Goal: Task Accomplishment & Management: Use online tool/utility

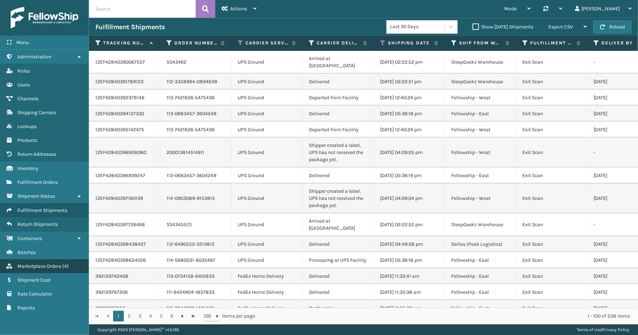
click at [38, 263] on span "Marketplace Orders" at bounding box center [39, 266] width 44 height 6
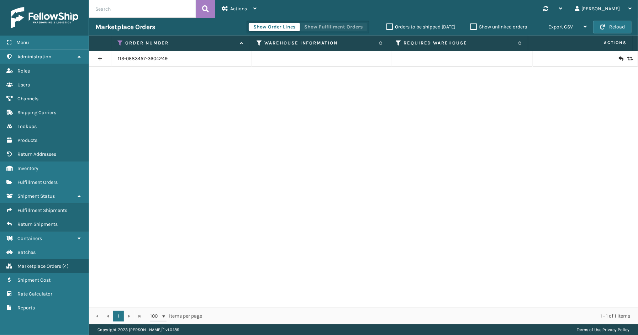
click at [325, 23] on button "Show Fulfillment Orders" at bounding box center [333, 27] width 68 height 9
click at [119, 41] on icon at bounding box center [121, 43] width 6 height 6
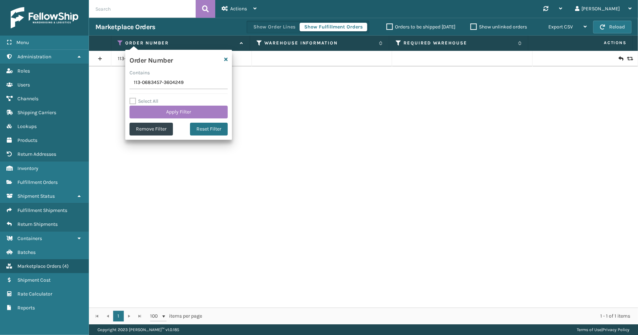
drag, startPoint x: 191, startPoint y: 83, endPoint x: 97, endPoint y: 86, distance: 93.9
click at [95, 86] on section "Marketplace Orders Show Order Lines Show Fulfillment Orders Orders to be shippe…" at bounding box center [363, 171] width 549 height 307
type input "114-8487106-7105819"
click at [159, 111] on button "Apply Filter" at bounding box center [178, 112] width 98 height 13
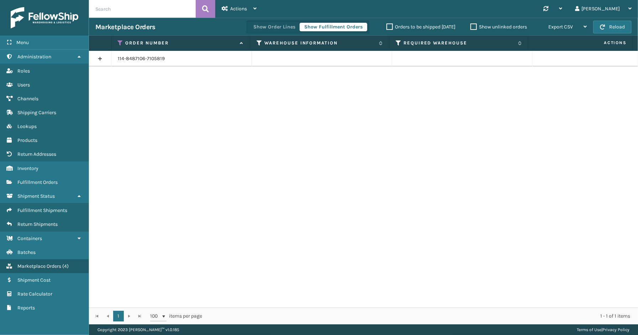
click at [96, 56] on link at bounding box center [100, 58] width 22 height 11
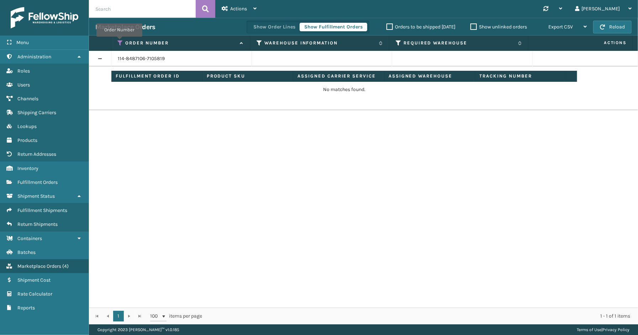
click at [119, 42] on icon at bounding box center [121, 43] width 6 height 6
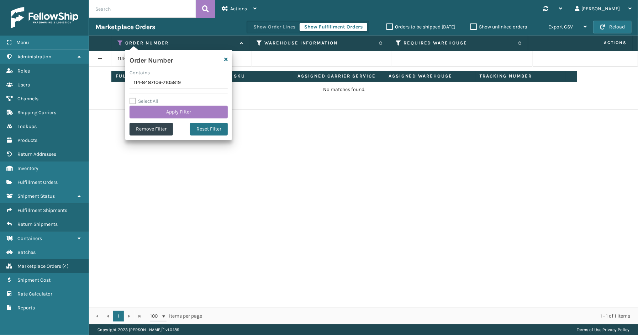
drag, startPoint x: 182, startPoint y: 84, endPoint x: 106, endPoint y: 86, distance: 76.1
click at [100, 86] on section "Marketplace Orders Show Order Lines Show Fulfillment Orders Orders to be shippe…" at bounding box center [363, 171] width 549 height 307
type input "113-8135210-1834614"
click at [150, 111] on button "Apply Filter" at bounding box center [178, 112] width 98 height 13
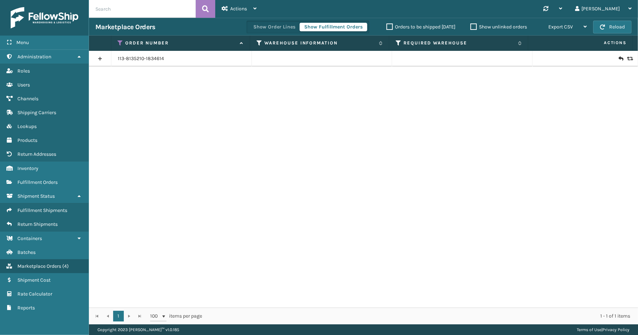
click at [97, 55] on link at bounding box center [100, 58] width 22 height 11
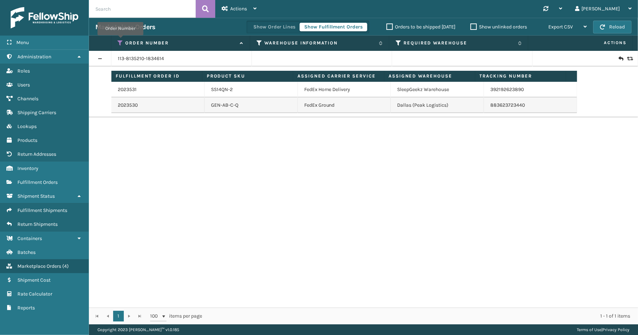
click at [120, 40] on icon at bounding box center [121, 43] width 6 height 6
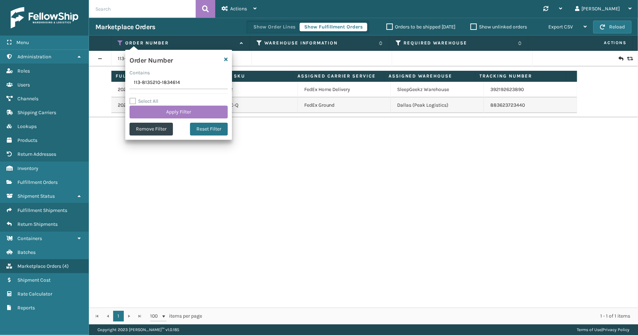
drag, startPoint x: 187, startPoint y: 86, endPoint x: 121, endPoint y: 84, distance: 66.2
click at [121, 84] on section "Marketplace Orders Show Order Lines Show Fulfillment Orders Orders to be shippe…" at bounding box center [363, 171] width 549 height 307
type input "112-4397082-5141007"
click at [159, 112] on button "Apply Filter" at bounding box center [178, 112] width 98 height 13
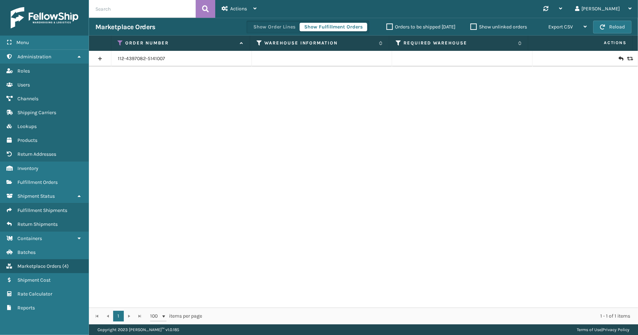
drag, startPoint x: 102, startPoint y: 59, endPoint x: 106, endPoint y: 63, distance: 4.8
click at [102, 59] on link at bounding box center [100, 58] width 22 height 11
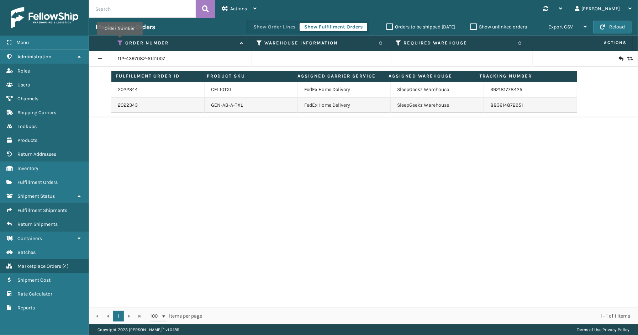
click at [119, 40] on icon at bounding box center [121, 43] width 6 height 6
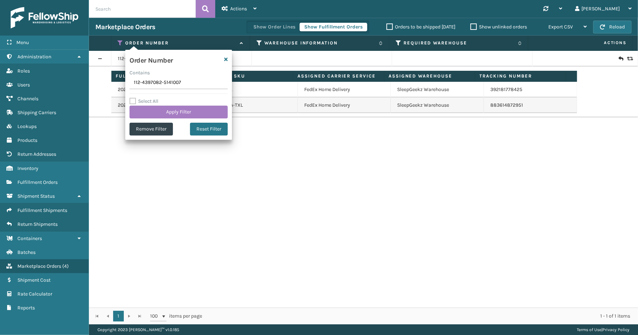
drag, startPoint x: 180, startPoint y: 83, endPoint x: 112, endPoint y: 83, distance: 67.9
click at [112, 83] on section "Marketplace Orders Show Order Lines Show Fulfillment Orders Orders to be shippe…" at bounding box center [363, 171] width 549 height 307
type input "111-8972700-7354667"
click at [150, 106] on button "Apply Filter" at bounding box center [178, 112] width 98 height 13
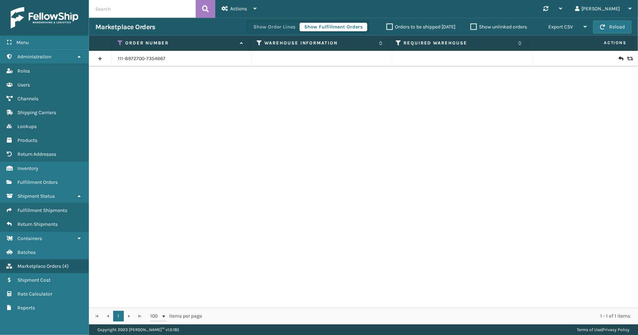
drag, startPoint x: 98, startPoint y: 60, endPoint x: 108, endPoint y: 65, distance: 11.8
click at [98, 60] on link at bounding box center [100, 58] width 22 height 11
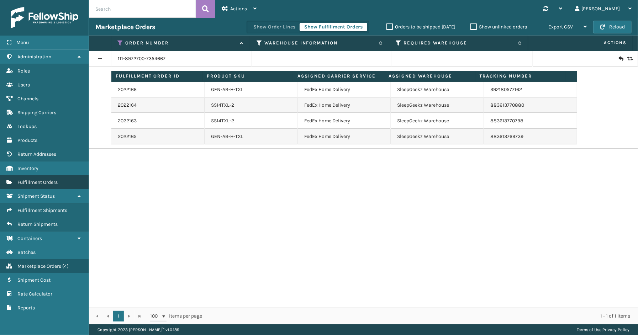
click at [41, 179] on span "Fulfillment Orders" at bounding box center [37, 182] width 40 height 6
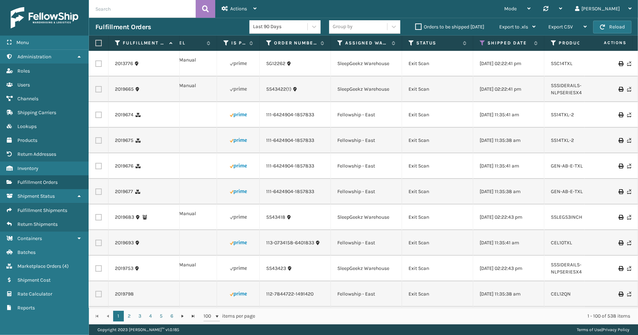
scroll to position [0, 123]
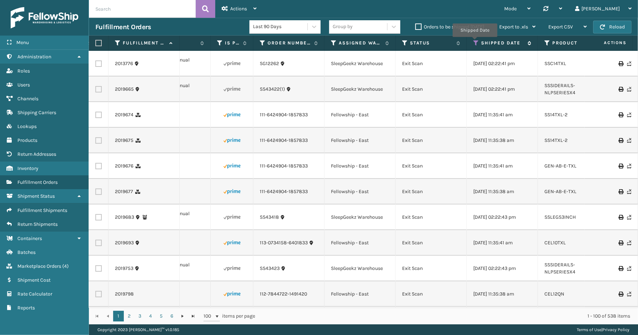
click at [474, 42] on icon at bounding box center [476, 43] width 6 height 6
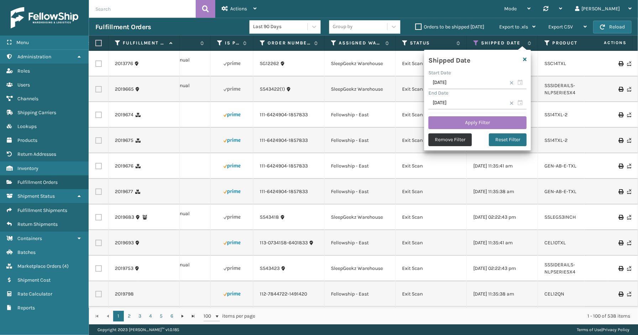
click at [468, 139] on button "Remove Filter" at bounding box center [449, 139] width 43 height 13
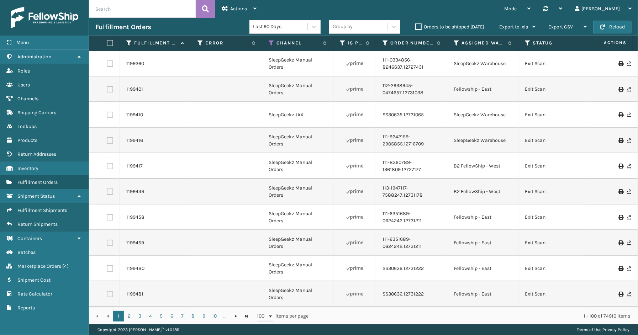
scroll to position [0, 149]
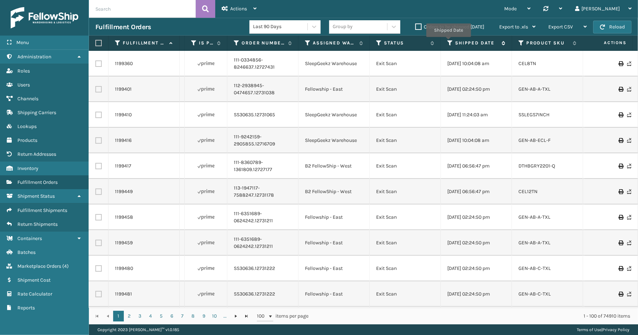
click at [447, 42] on icon at bounding box center [450, 43] width 6 height 6
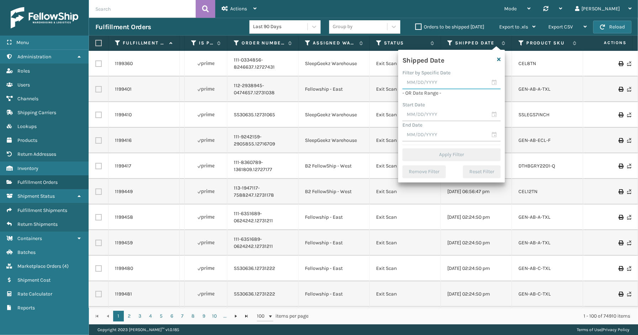
click at [493, 80] on input "text" at bounding box center [451, 82] width 98 height 13
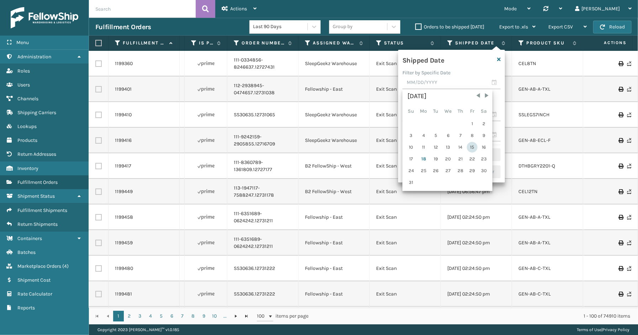
click at [471, 144] on div "15" at bounding box center [472, 147] width 11 height 11
type input "[DATE]"
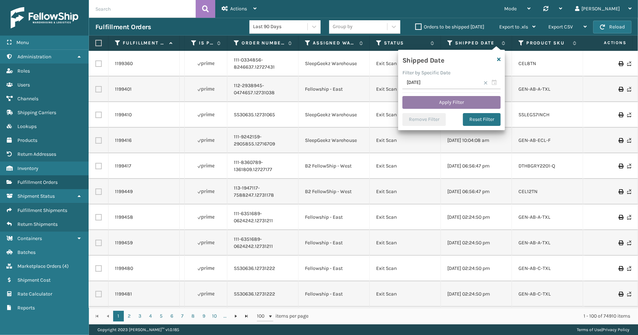
click at [457, 102] on button "Apply Filter" at bounding box center [451, 102] width 98 height 13
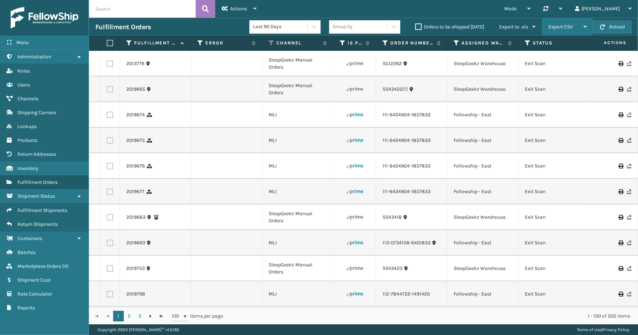
click at [561, 26] on span "Export CSV" at bounding box center [560, 27] width 25 height 6
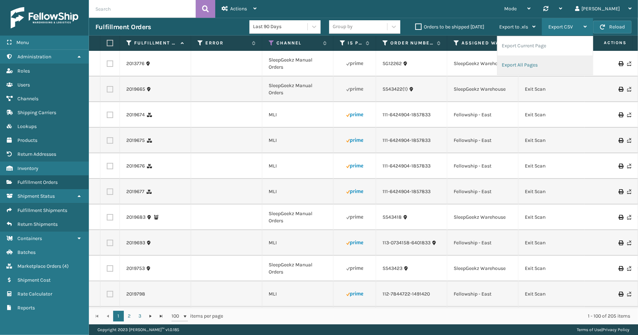
click at [556, 62] on li "Export All Pages" at bounding box center [544, 64] width 95 height 19
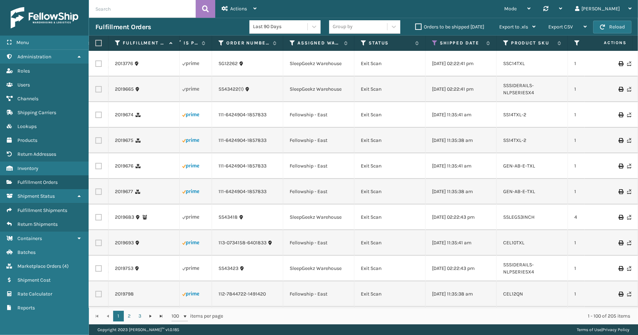
scroll to position [0, 193]
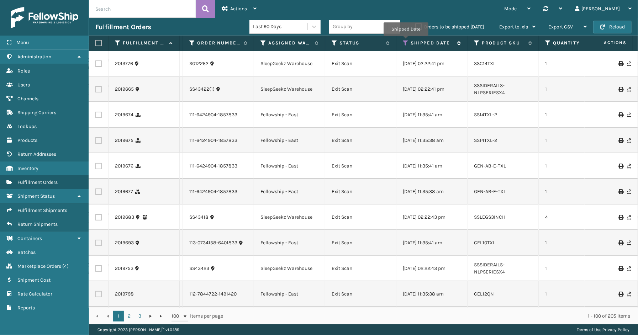
click at [405, 41] on icon at bounding box center [406, 43] width 6 height 6
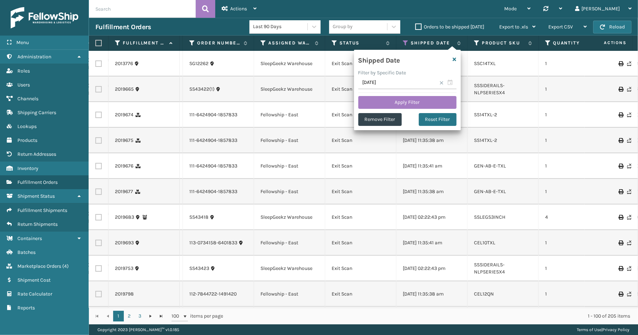
click at [442, 83] on span at bounding box center [441, 83] width 4 height 4
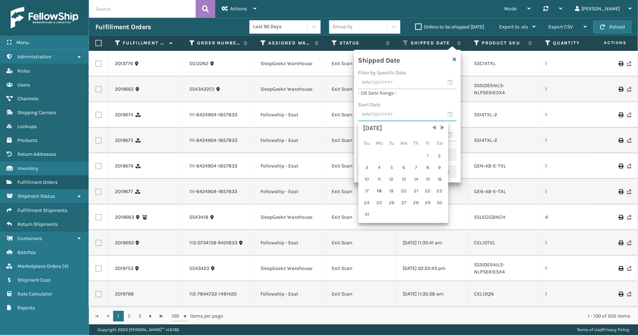
click at [447, 116] on input "text" at bounding box center [407, 114] width 98 height 13
click at [436, 177] on div "16" at bounding box center [439, 179] width 11 height 11
type input "[DATE]"
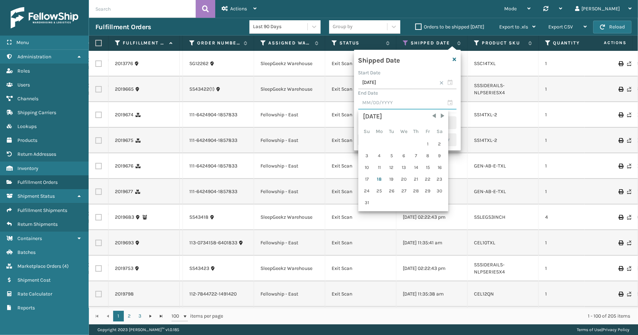
click at [449, 105] on input "text" at bounding box center [407, 103] width 98 height 13
click at [367, 177] on div "17" at bounding box center [366, 179] width 11 height 11
type input "[DATE]"
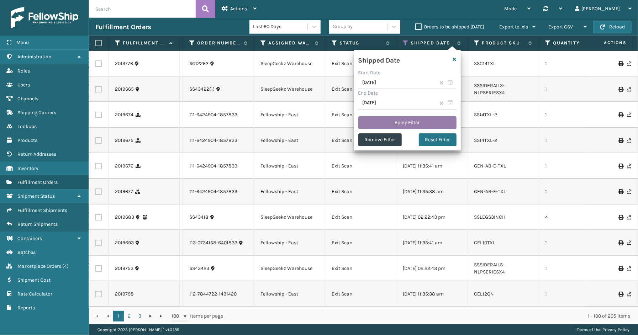
click at [406, 122] on button "Apply Filter" at bounding box center [407, 122] width 98 height 13
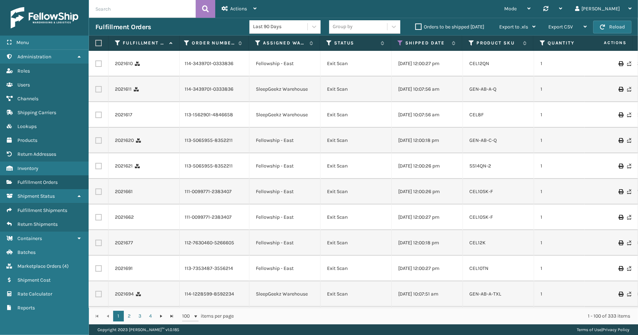
scroll to position [0, 198]
click at [553, 30] on div "Export CSV" at bounding box center [567, 27] width 38 height 18
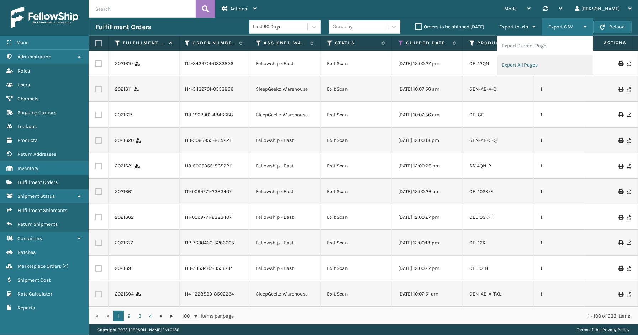
click at [546, 67] on li "Export All Pages" at bounding box center [544, 64] width 95 height 19
